Goal: Task Accomplishment & Management: Use online tool/utility

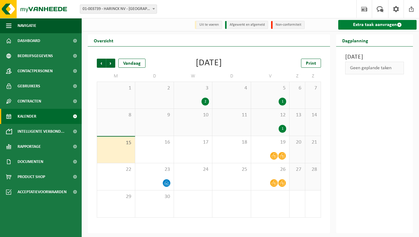
click at [350, 26] on link "Extra taak aanvragen" at bounding box center [378, 25] width 78 height 10
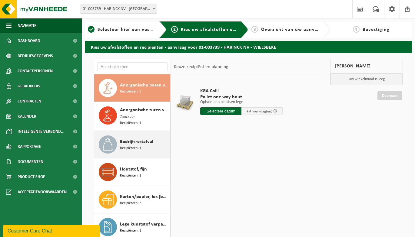
click at [145, 141] on span "Bedrijfsrestafval" at bounding box center [136, 141] width 33 height 7
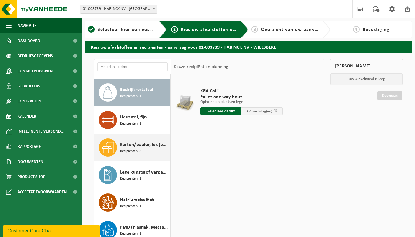
scroll to position [56, 0]
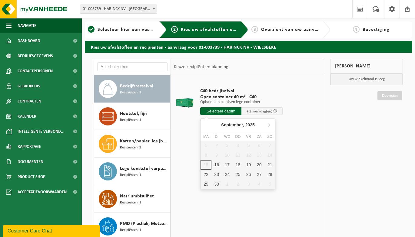
click at [230, 112] on input "text" at bounding box center [220, 111] width 41 height 8
click at [249, 166] on div "19" at bounding box center [248, 165] width 11 height 10
type input "Van 2025-09-19"
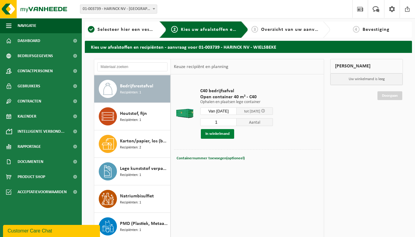
click at [220, 135] on button "In winkelmand" at bounding box center [217, 134] width 33 height 10
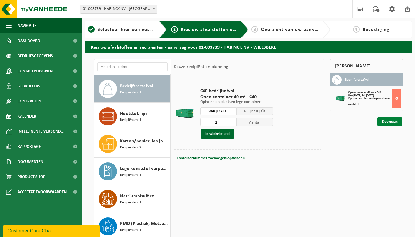
click at [386, 119] on link "Doorgaan" at bounding box center [389, 121] width 25 height 9
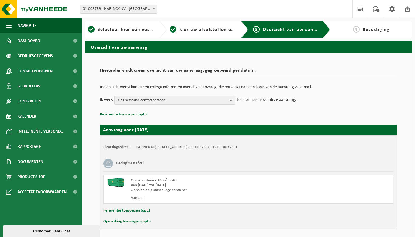
scroll to position [22, 0]
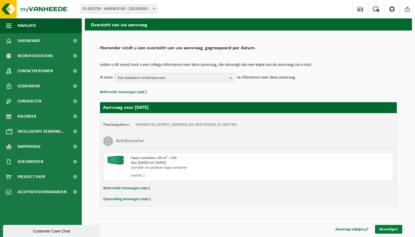
click at [383, 230] on link "Bevestigen" at bounding box center [388, 229] width 27 height 9
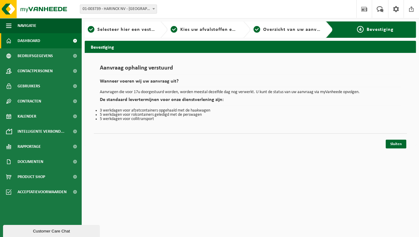
click at [32, 39] on span "Dashboard" at bounding box center [29, 40] width 23 height 15
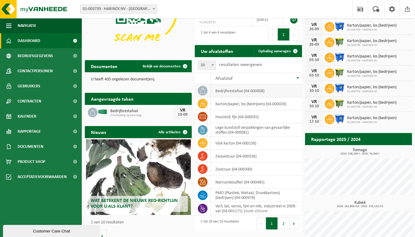
scroll to position [77, 0]
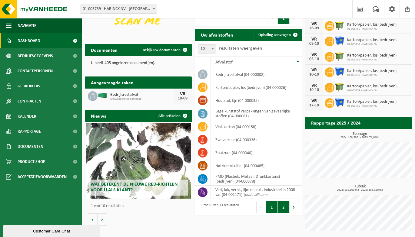
click at [285, 207] on button "2" at bounding box center [284, 207] width 12 height 12
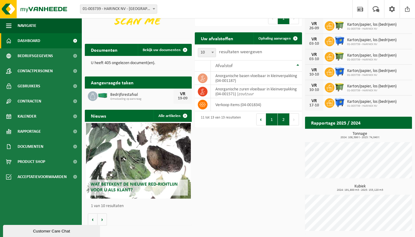
click at [273, 121] on button "1" at bounding box center [272, 120] width 12 height 12
